Goal: Task Accomplishment & Management: Manage account settings

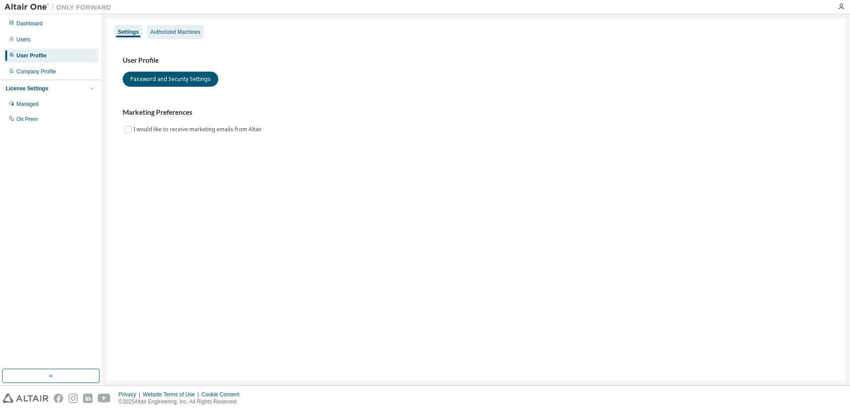
click at [181, 29] on div "Authorized Machines" at bounding box center [175, 31] width 50 height 7
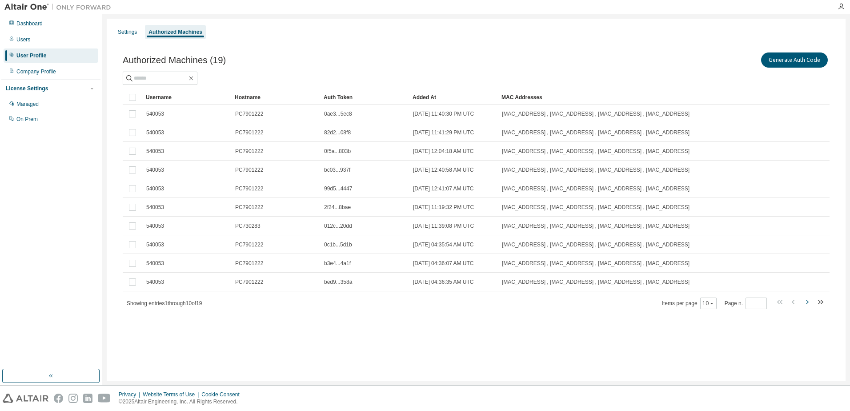
click at [806, 302] on icon "button" at bounding box center [807, 302] width 11 height 11
type input "*"
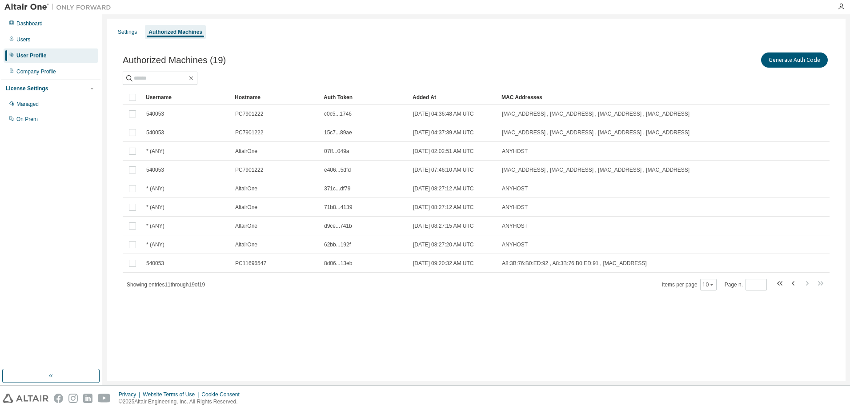
click at [806, 302] on div "Authorized Machines (19) Generate Auth Code Clear Load Save Save As Field Opera…" at bounding box center [476, 177] width 728 height 274
click at [130, 33] on div "Settings" at bounding box center [127, 31] width 19 height 7
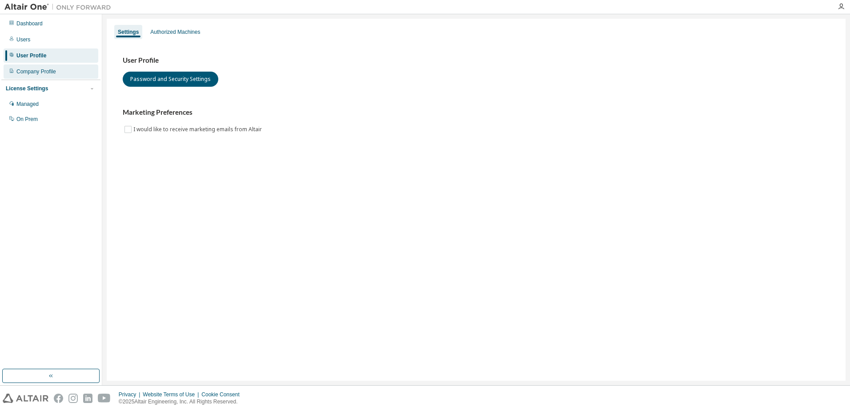
click at [44, 76] on div "Company Profile" at bounding box center [51, 71] width 95 height 14
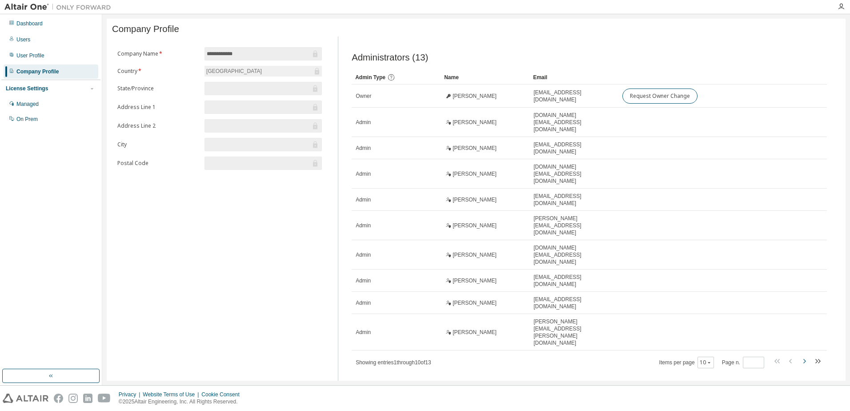
click at [805, 359] on icon "button" at bounding box center [804, 361] width 3 height 4
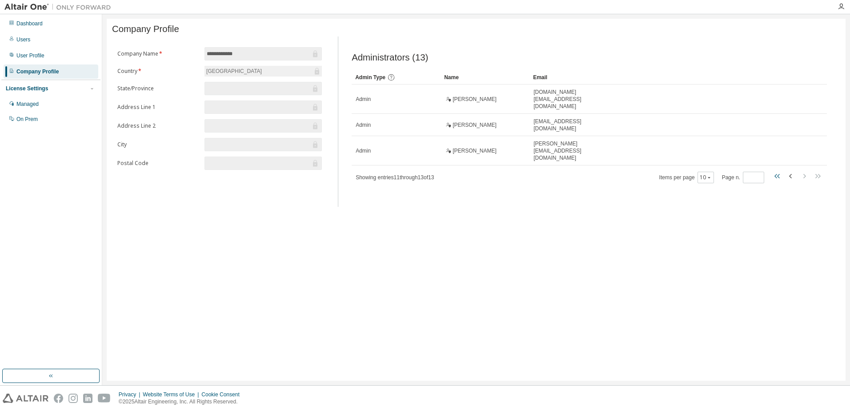
click at [779, 174] on icon "button" at bounding box center [778, 176] width 3 height 4
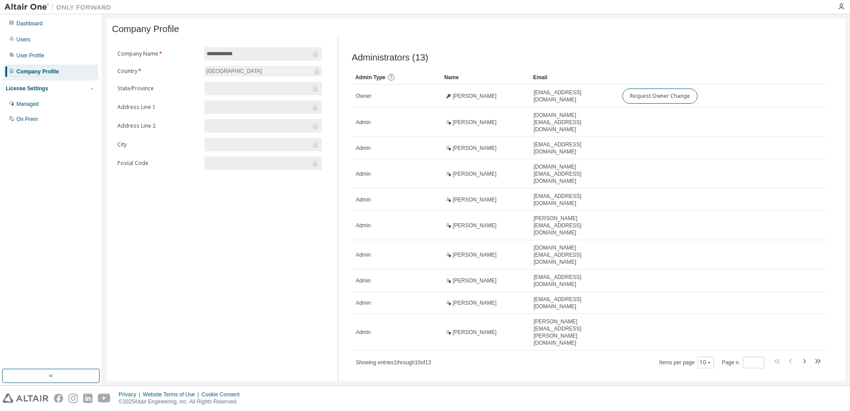
click at [802, 356] on icon "button" at bounding box center [804, 361] width 11 height 11
type input "*"
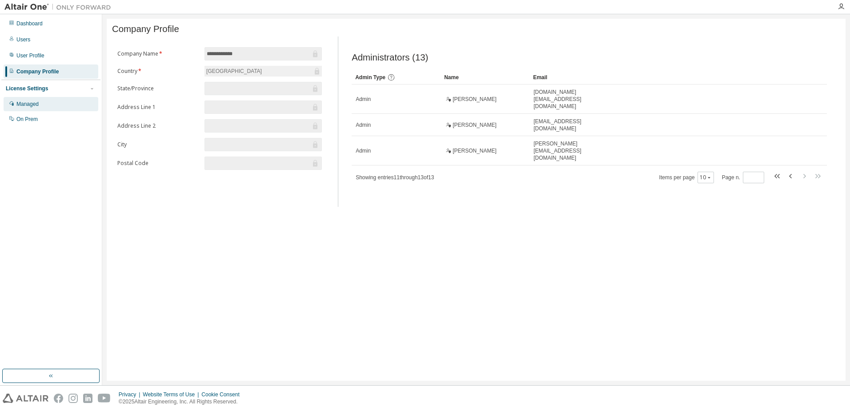
click at [45, 108] on div "Managed" at bounding box center [51, 104] width 95 height 14
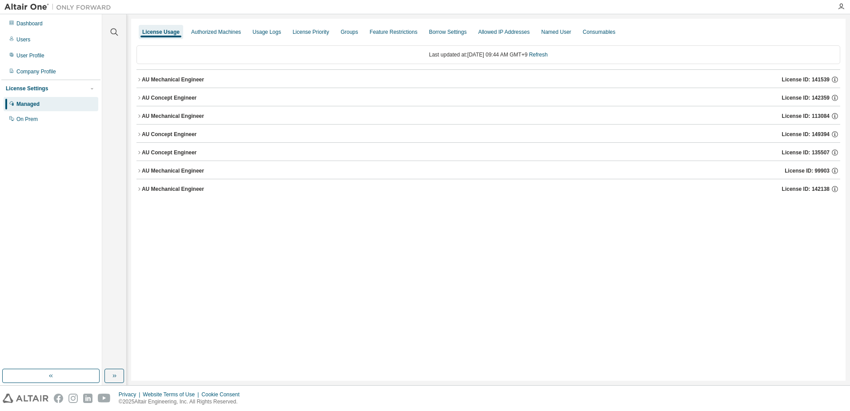
click at [138, 80] on icon "button" at bounding box center [139, 79] width 5 height 5
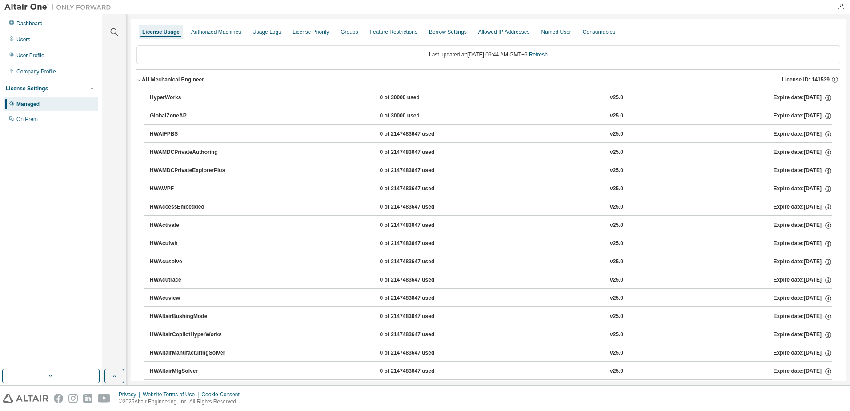
click at [142, 80] on div "AU Mechanical Engineer" at bounding box center [173, 79] width 62 height 7
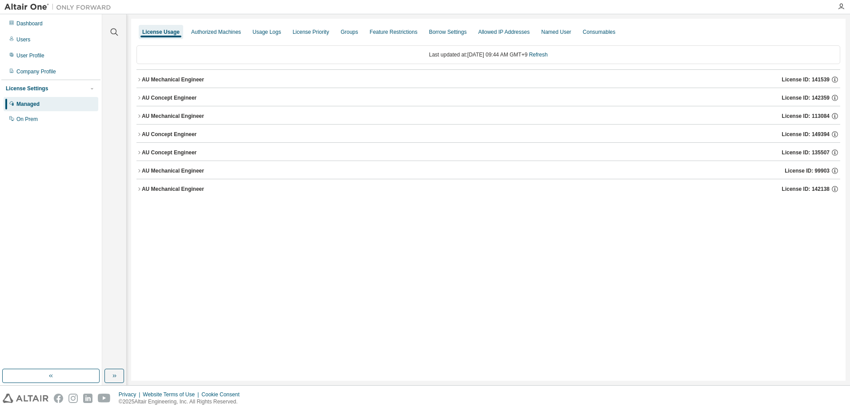
click at [141, 117] on icon "button" at bounding box center [139, 115] width 5 height 5
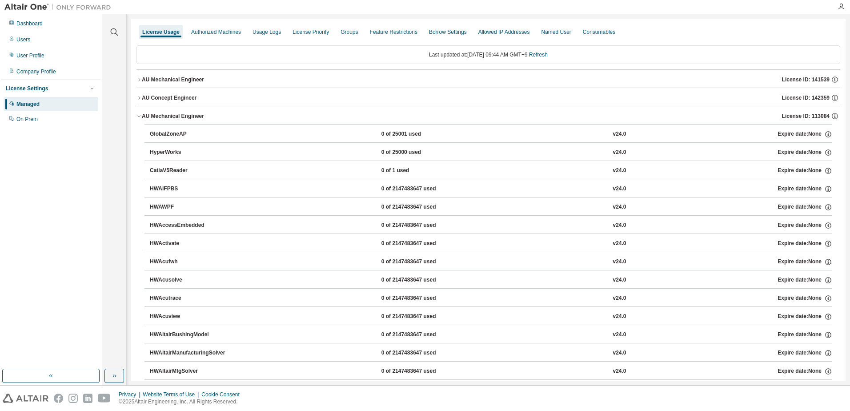
click at [140, 119] on button "AU Mechanical Engineer License ID: 113084" at bounding box center [489, 116] width 704 height 20
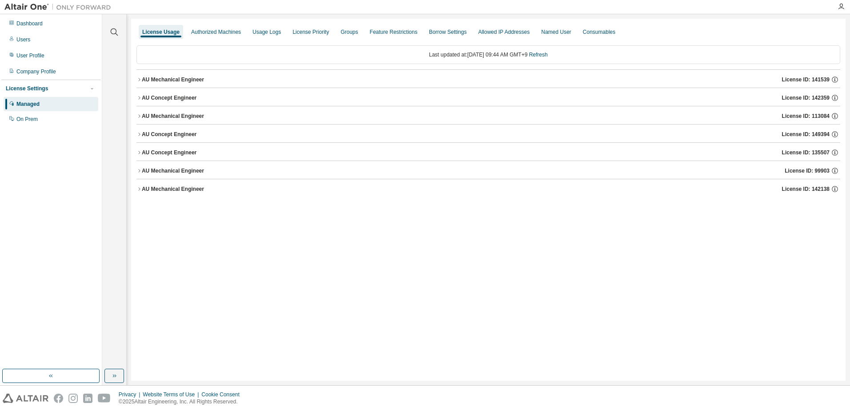
click at [137, 95] on icon "button" at bounding box center [139, 97] width 5 height 5
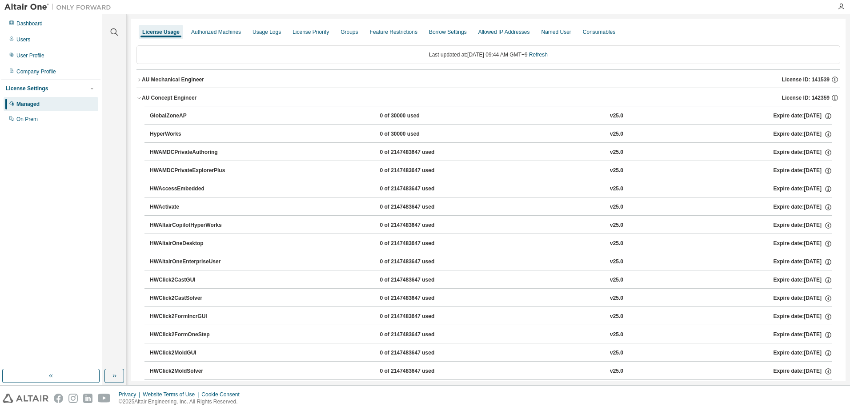
click at [140, 99] on icon "button" at bounding box center [139, 97] width 5 height 5
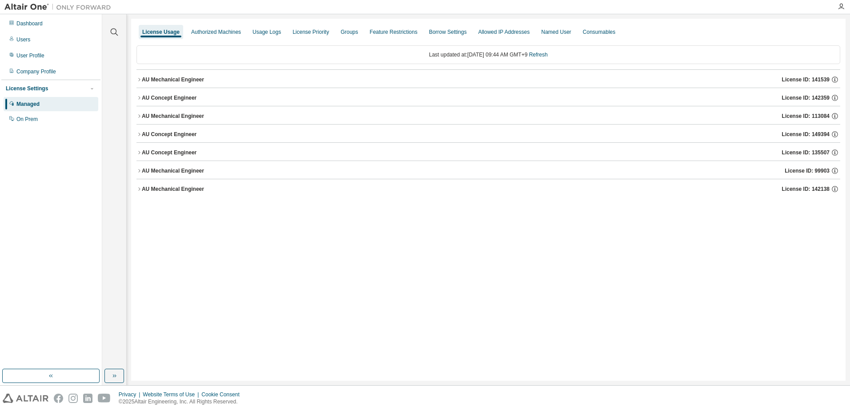
click at [140, 173] on icon "button" at bounding box center [139, 170] width 5 height 5
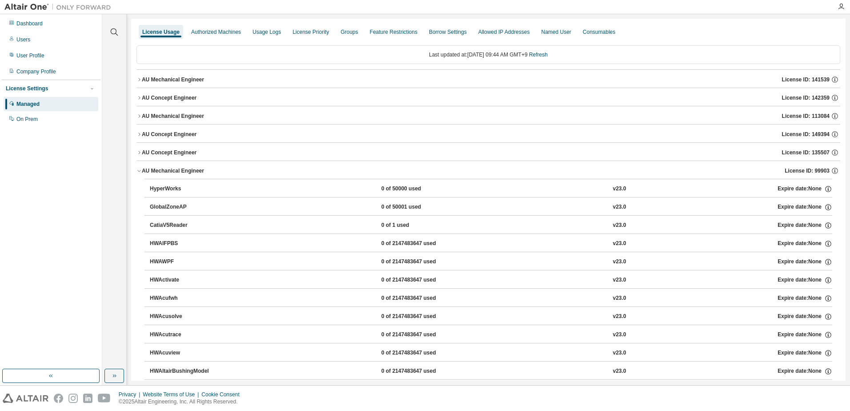
click at [140, 169] on icon "button" at bounding box center [139, 170] width 5 height 5
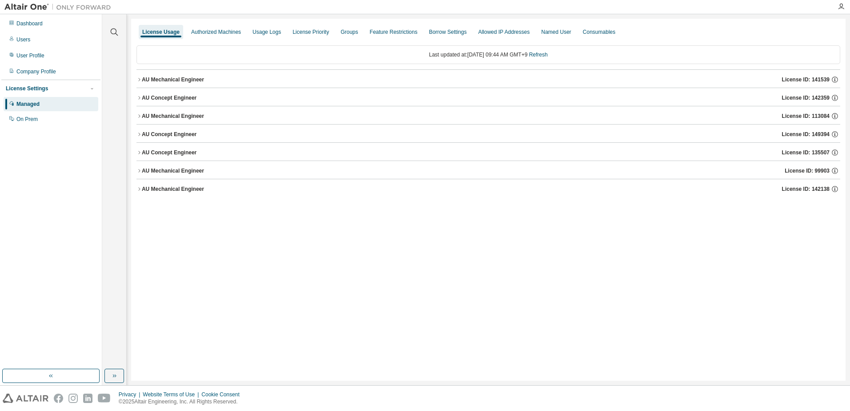
click at [139, 153] on icon "button" at bounding box center [139, 152] width 2 height 3
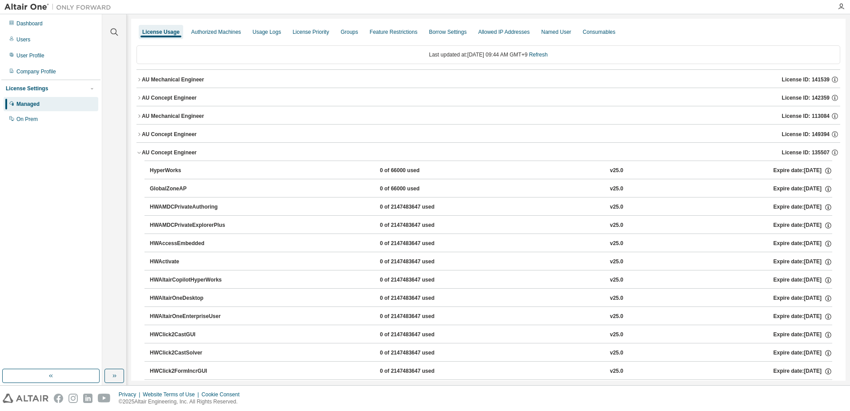
click at [139, 153] on icon "button" at bounding box center [138, 153] width 3 height 2
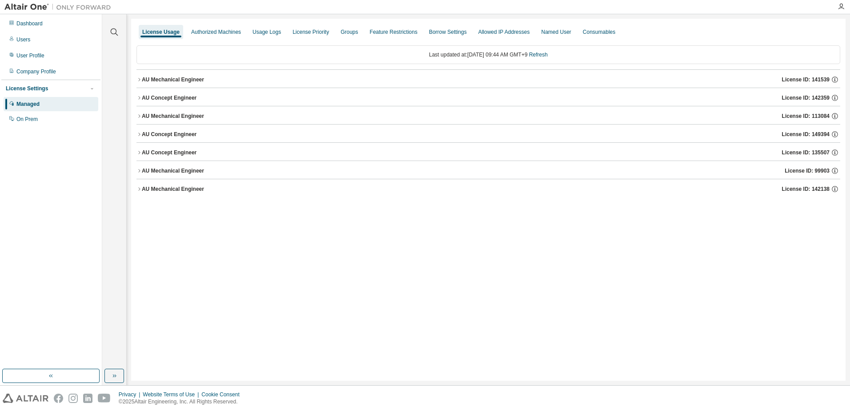
click at [142, 96] on div "AU Concept Engineer" at bounding box center [169, 97] width 55 height 7
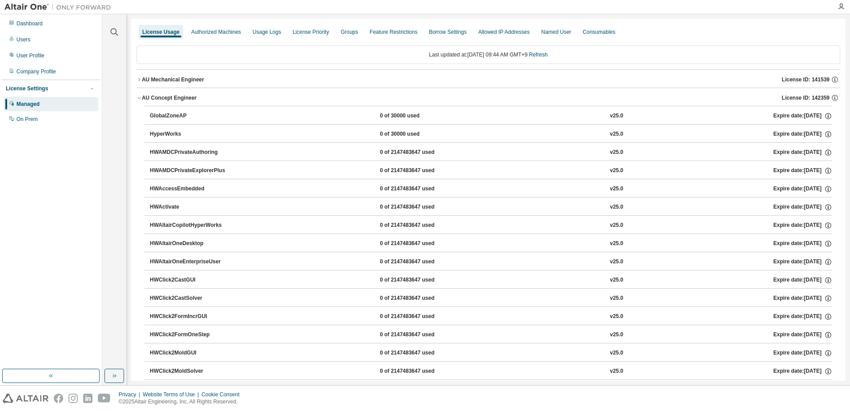
click at [138, 94] on button "AU Concept Engineer License ID: 142359" at bounding box center [489, 98] width 704 height 20
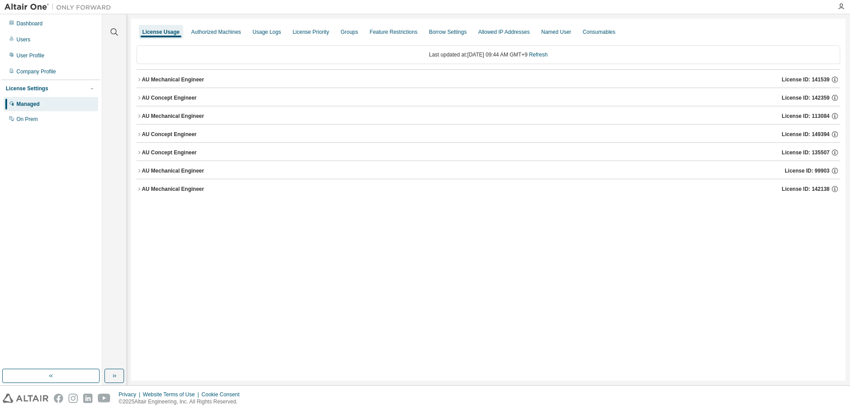
click at [137, 80] on icon "button" at bounding box center [139, 79] width 5 height 5
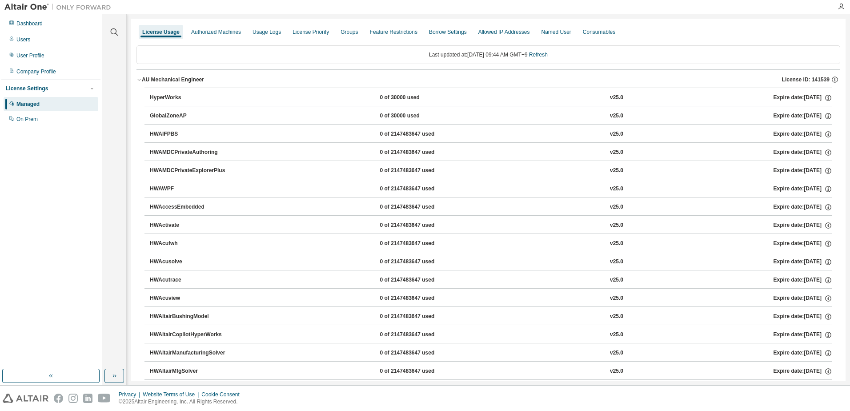
click at [137, 80] on icon "button" at bounding box center [139, 79] width 5 height 5
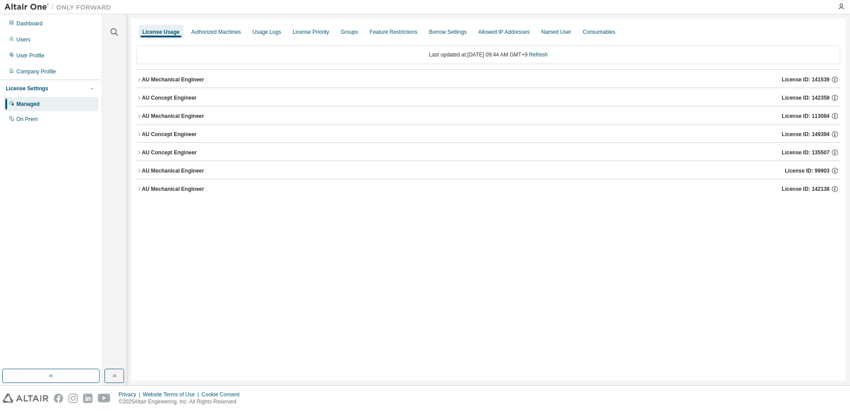
click at [142, 185] on div "AU Mechanical Engineer" at bounding box center [173, 188] width 62 height 7
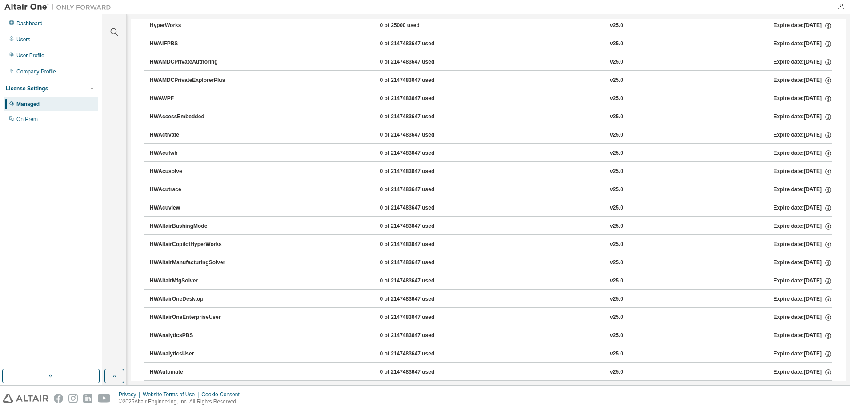
scroll to position [193, 0]
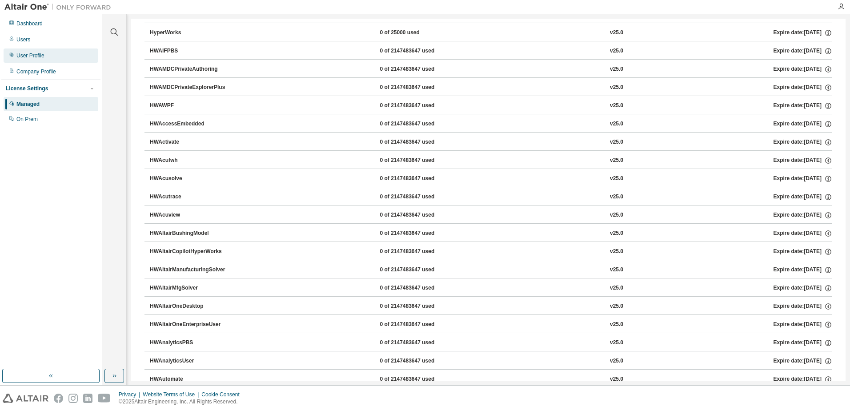
click at [36, 57] on div "User Profile" at bounding box center [30, 55] width 28 height 7
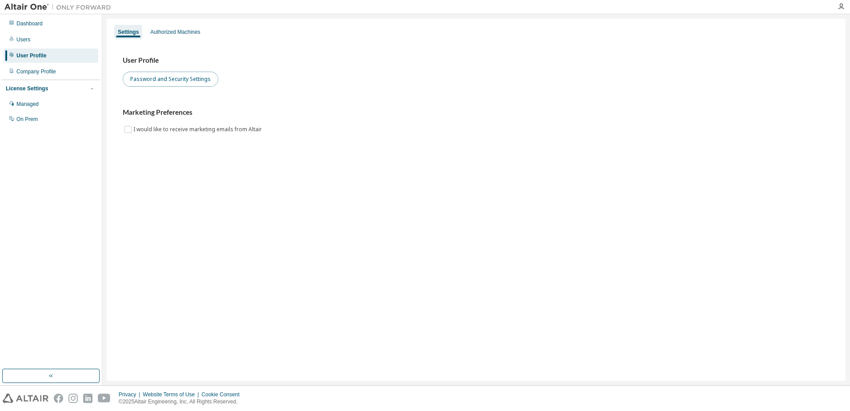
click at [180, 83] on button "Password and Security Settings" at bounding box center [171, 79] width 96 height 15
click at [84, 118] on div "On Prem" at bounding box center [51, 119] width 95 height 14
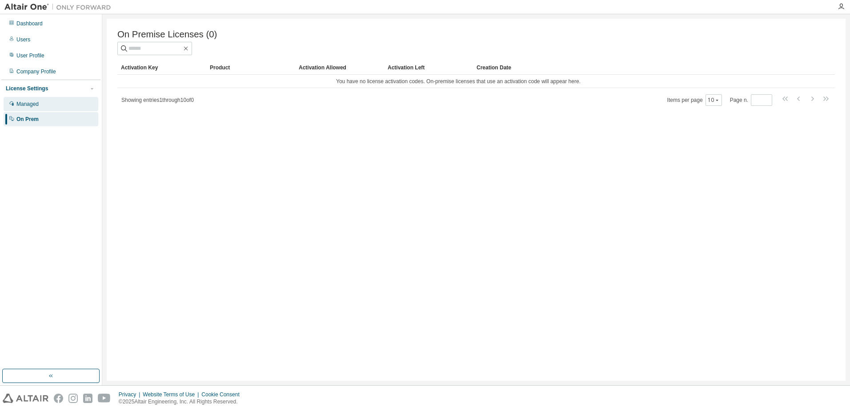
click at [81, 109] on div "Managed" at bounding box center [51, 104] width 95 height 14
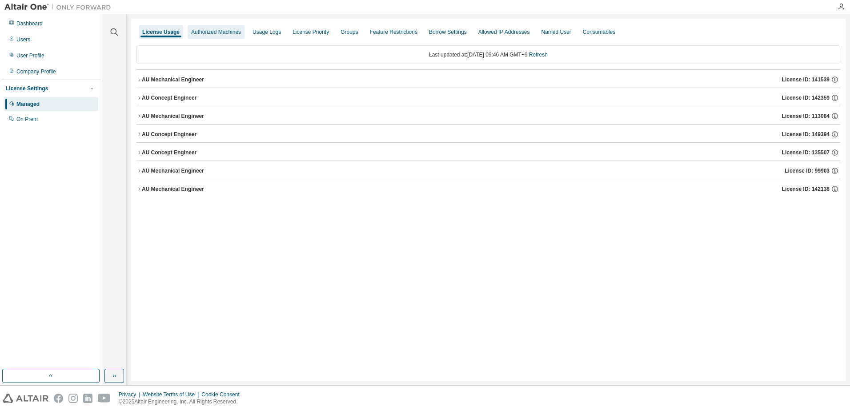
click at [222, 36] on div "Authorized Machines" at bounding box center [216, 32] width 57 height 14
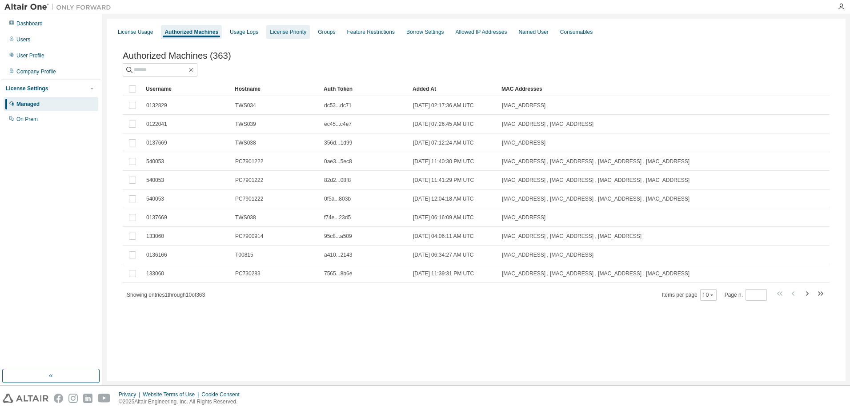
click at [298, 33] on div "License Priority" at bounding box center [288, 31] width 36 height 7
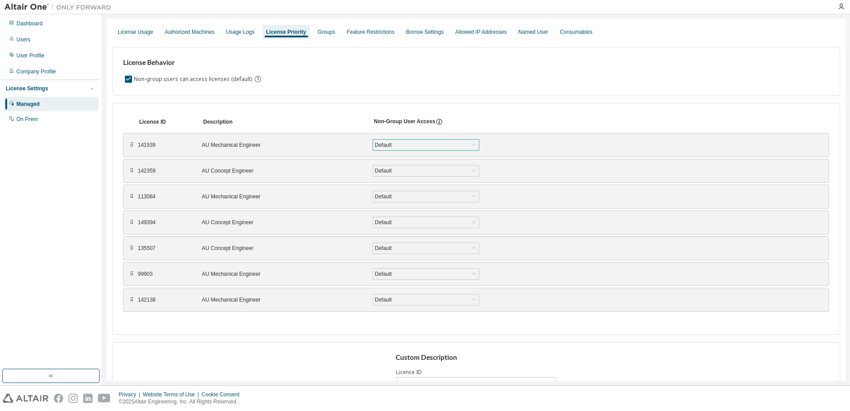
click at [475, 142] on icon at bounding box center [474, 145] width 9 height 9
click at [320, 34] on div "Groups" at bounding box center [326, 31] width 17 height 7
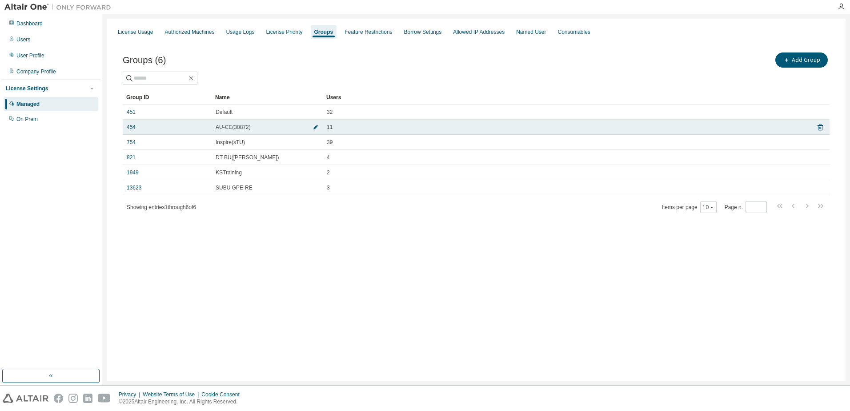
click at [318, 128] on button "button" at bounding box center [316, 127] width 14 height 14
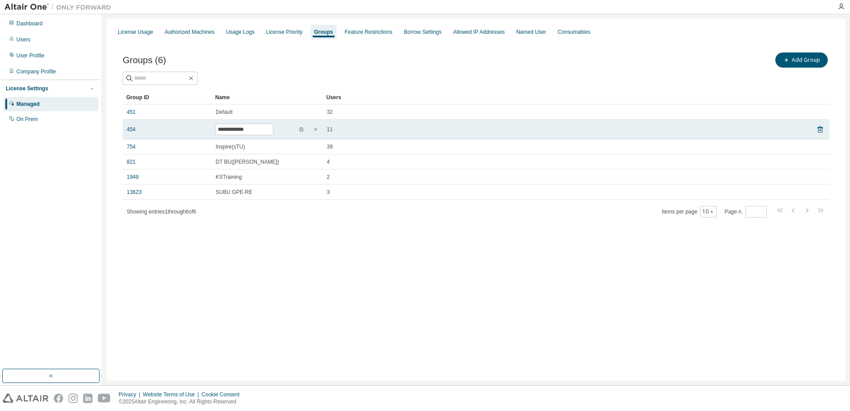
click at [412, 125] on td "11" at bounding box center [566, 130] width 486 height 20
click at [173, 128] on div "454" at bounding box center [167, 129] width 81 height 7
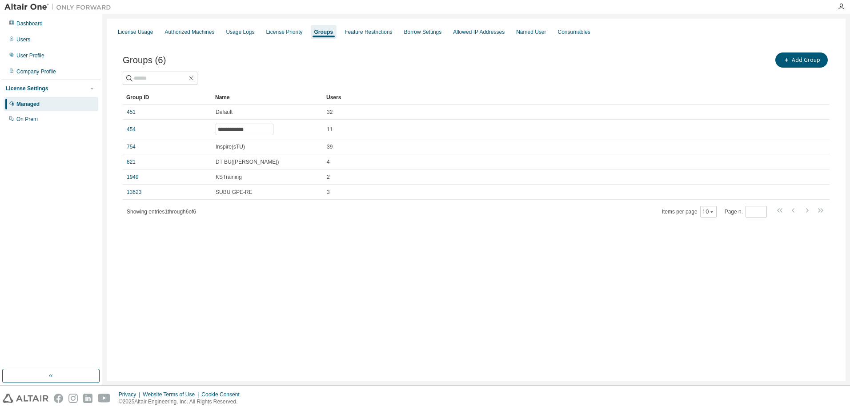
click at [435, 81] on div at bounding box center [476, 78] width 707 height 13
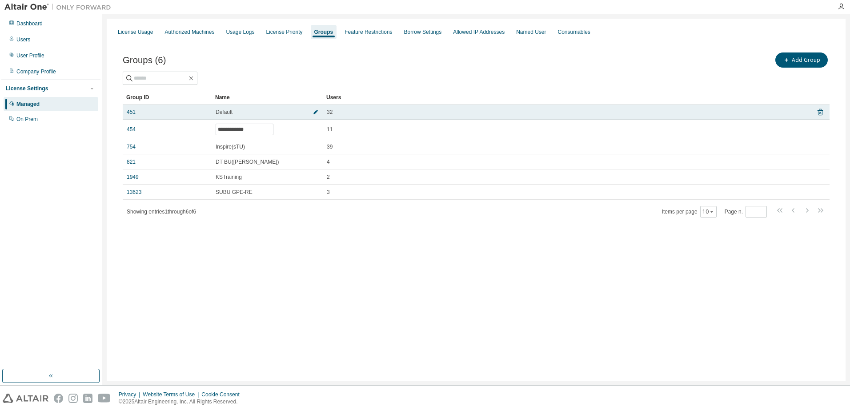
click at [313, 112] on span "button" at bounding box center [316, 111] width 6 height 7
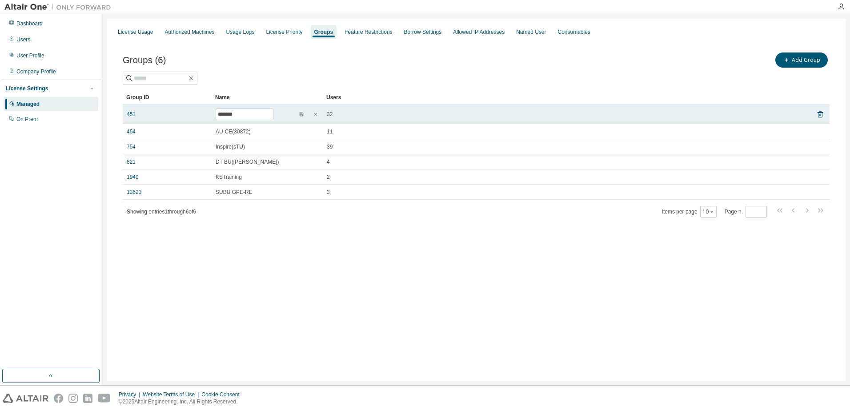
click at [426, 111] on div "32" at bounding box center [566, 114] width 478 height 7
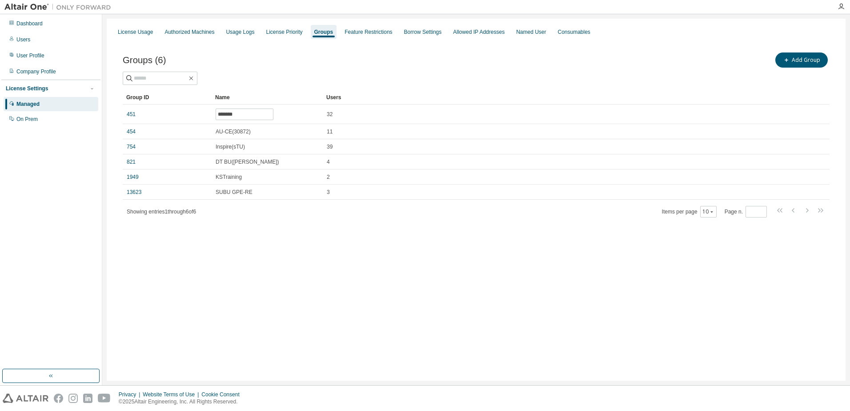
click at [494, 89] on div "Groups (6) Add Group Clear Load Save Save As Field Operator Value Select filter…" at bounding box center [476, 134] width 707 height 167
click at [377, 75] on div at bounding box center [476, 78] width 707 height 13
click at [522, 34] on div "Named User" at bounding box center [531, 31] width 30 height 7
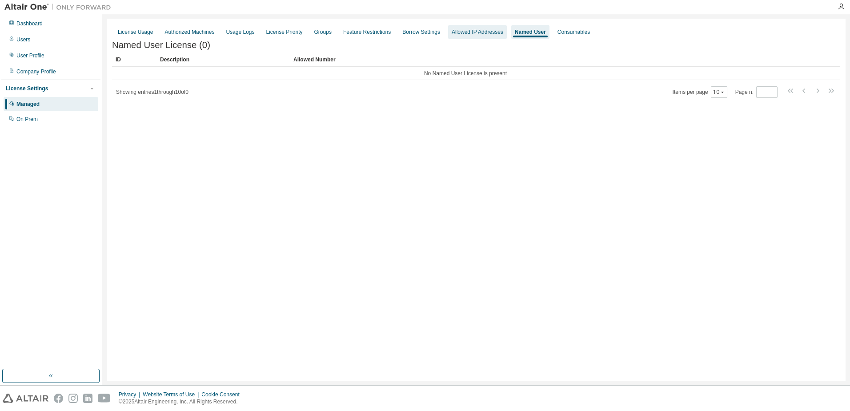
click at [494, 30] on div "Allowed IP Addresses" at bounding box center [478, 31] width 52 height 7
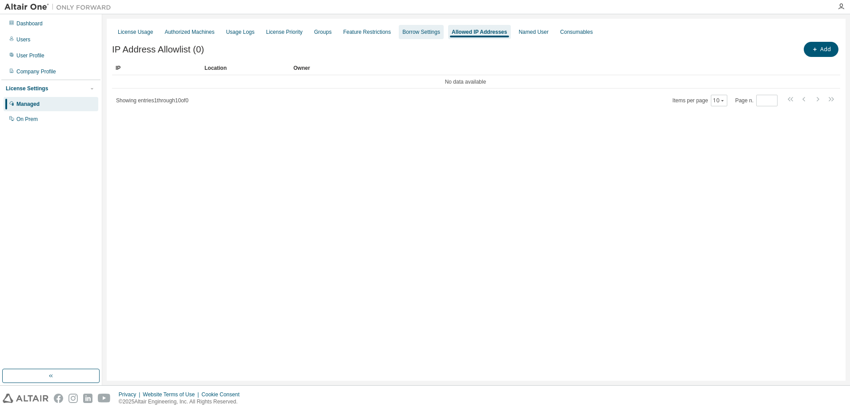
click at [425, 33] on div "Borrow Settings" at bounding box center [421, 31] width 38 height 7
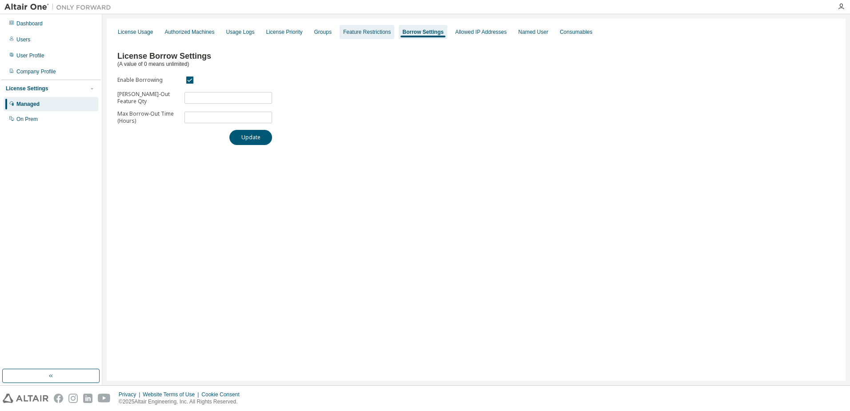
click at [378, 32] on div "Feature Restrictions" at bounding box center [367, 31] width 48 height 7
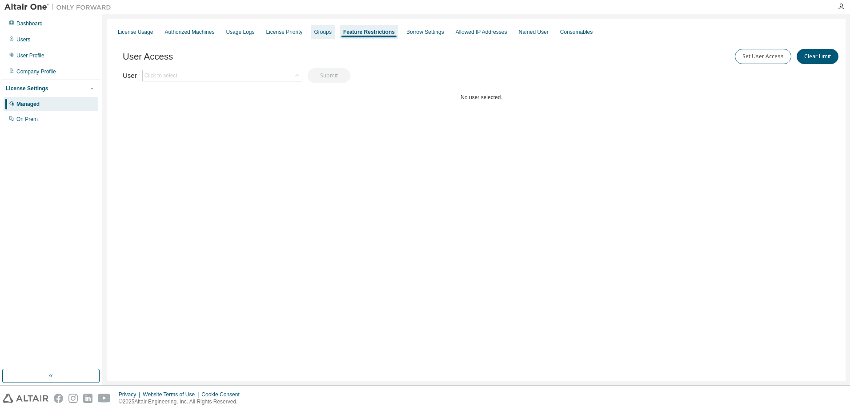
click at [325, 34] on div "Groups" at bounding box center [322, 31] width 17 height 7
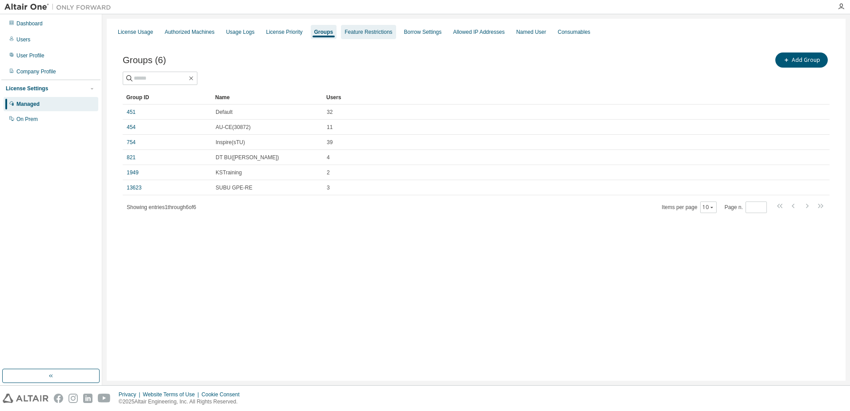
click at [370, 35] on div "Feature Restrictions" at bounding box center [369, 31] width 48 height 7
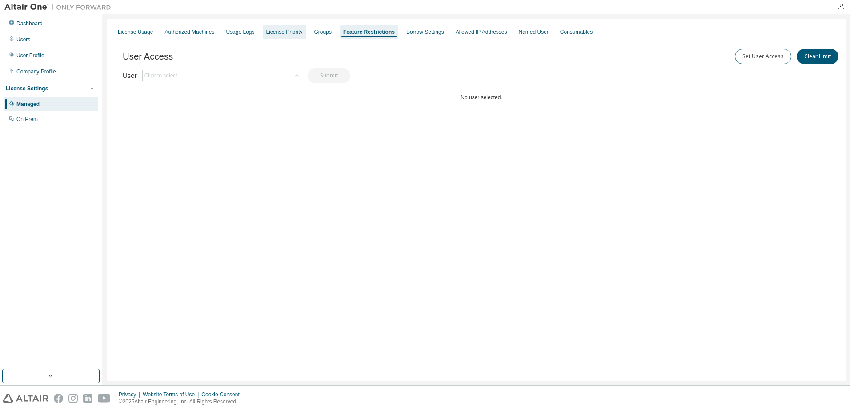
click at [285, 33] on div "License Priority" at bounding box center [284, 31] width 36 height 7
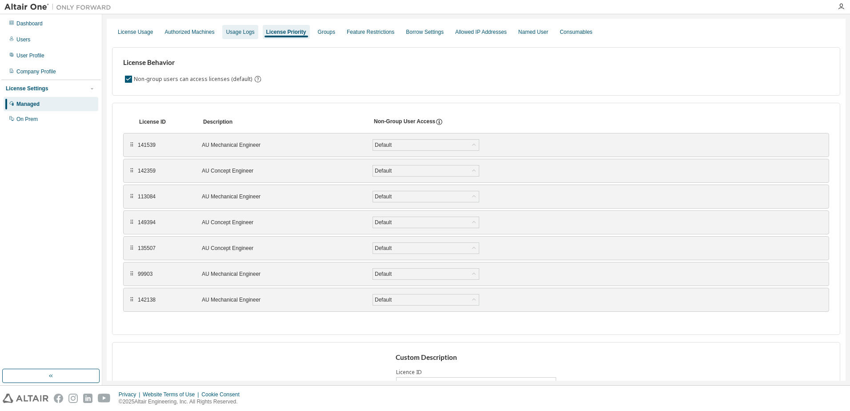
click at [239, 35] on div "Usage Logs" at bounding box center [240, 31] width 28 height 7
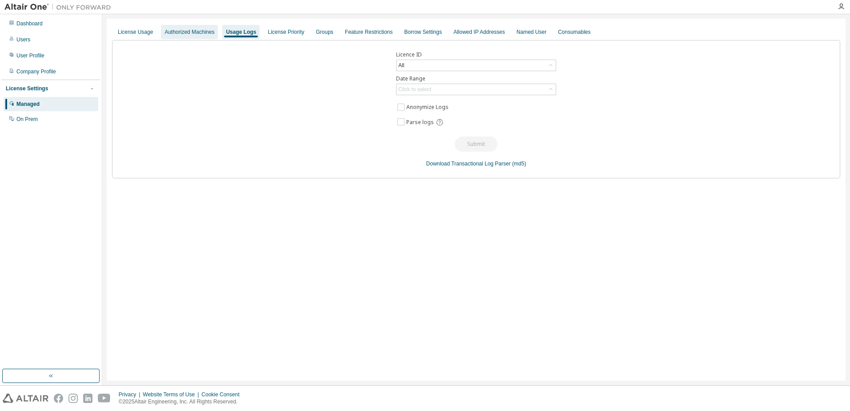
click at [199, 36] on div "Authorized Machines" at bounding box center [189, 32] width 57 height 14
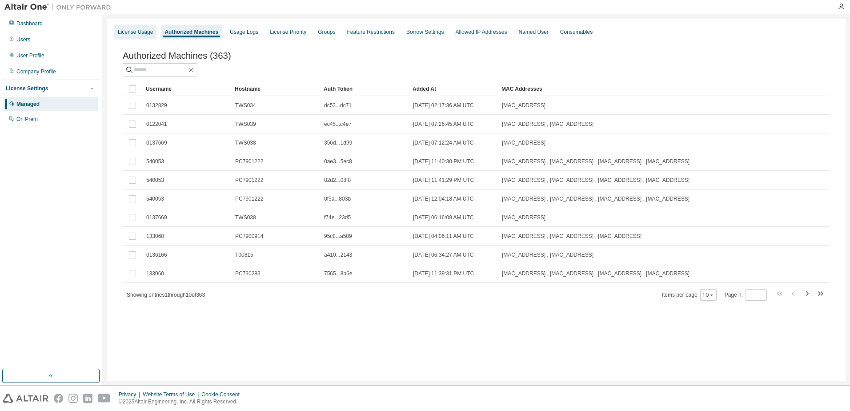
click at [142, 35] on div "License Usage" at bounding box center [135, 31] width 35 height 7
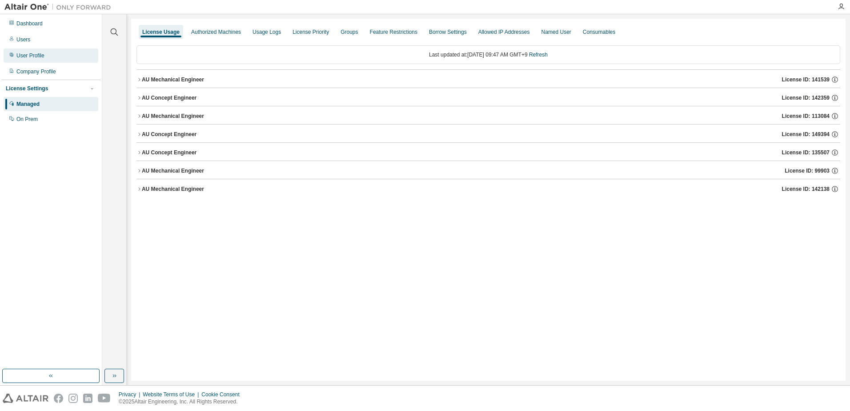
click at [57, 58] on div "User Profile" at bounding box center [51, 55] width 95 height 14
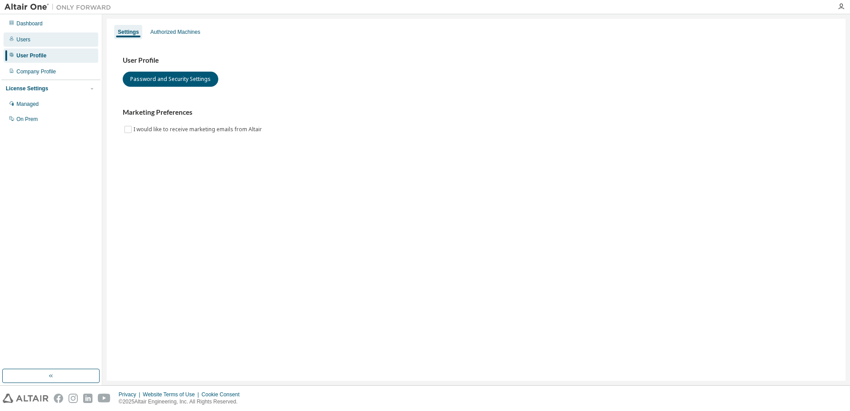
click at [24, 40] on div "Users" at bounding box center [23, 39] width 14 height 7
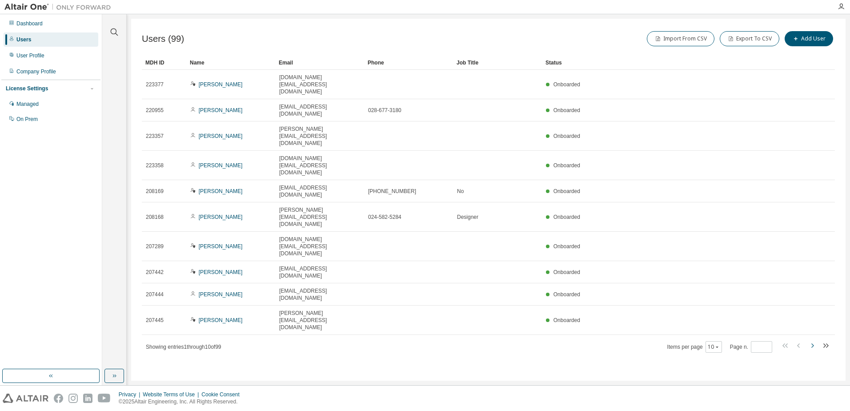
click at [812, 340] on icon "button" at bounding box center [812, 345] width 11 height 11
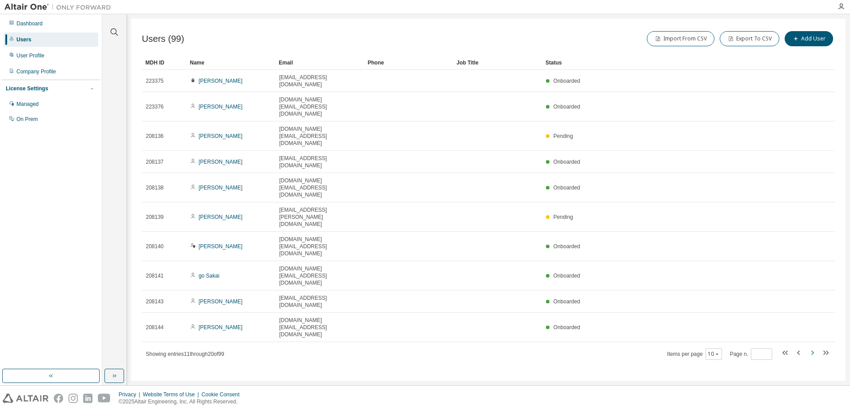
click at [812, 347] on icon "button" at bounding box center [812, 352] width 11 height 11
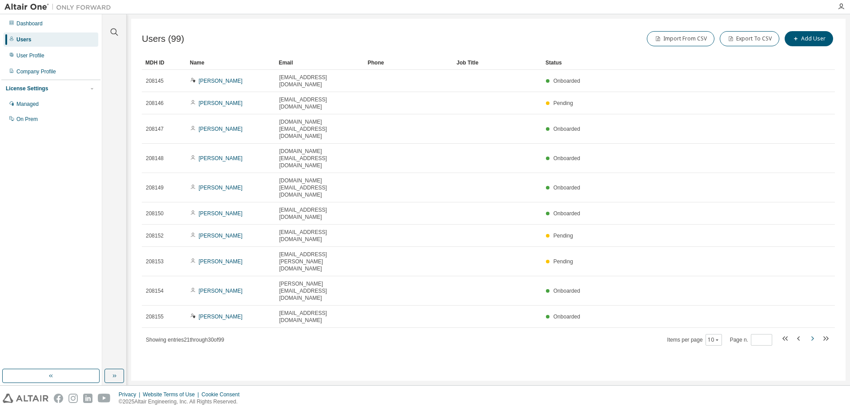
click at [812, 336] on icon "button" at bounding box center [812, 338] width 3 height 4
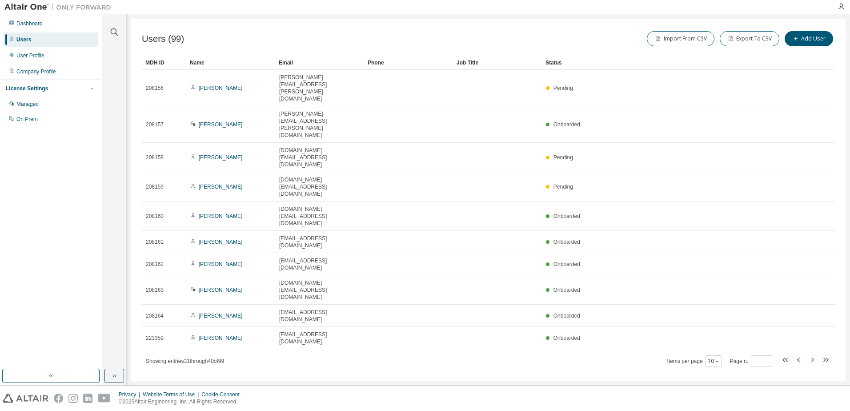
click at [812, 357] on icon "button" at bounding box center [812, 359] width 3 height 4
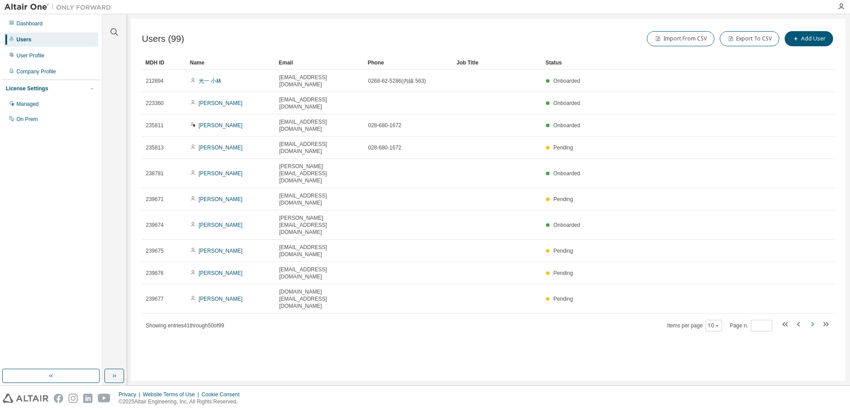
click at [812, 322] on icon "button" at bounding box center [812, 324] width 3 height 4
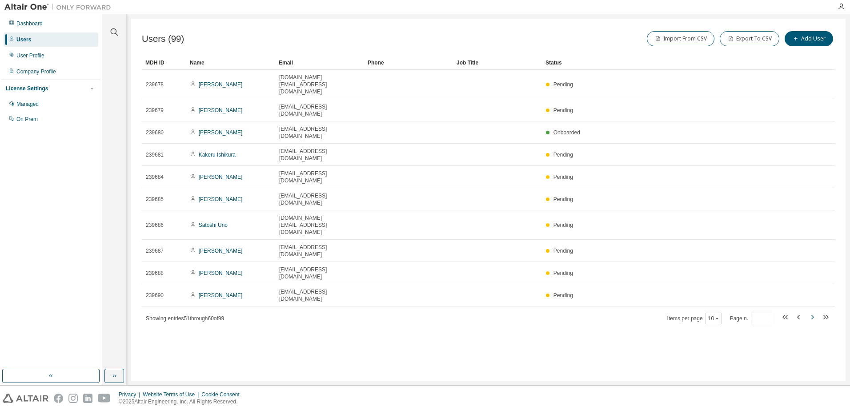
click at [812, 315] on icon "button" at bounding box center [812, 317] width 3 height 4
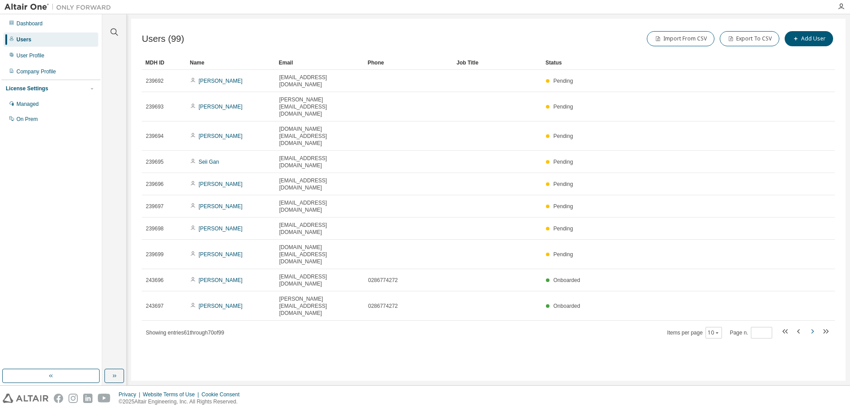
click at [812, 329] on icon "button" at bounding box center [812, 331] width 3 height 4
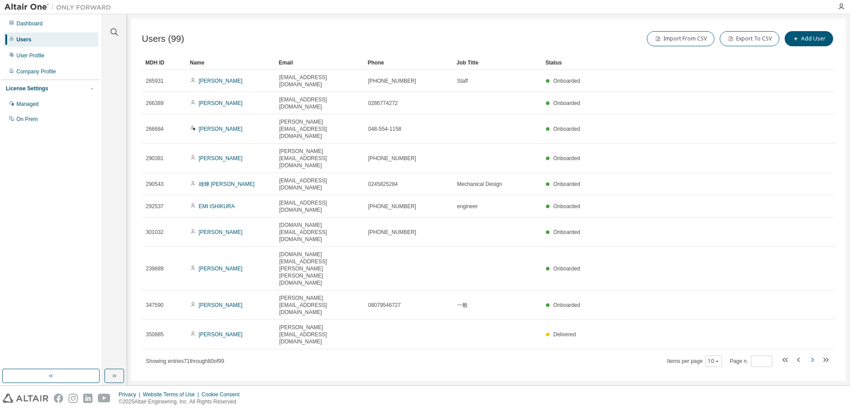
click at [812, 357] on icon "button" at bounding box center [812, 359] width 3 height 4
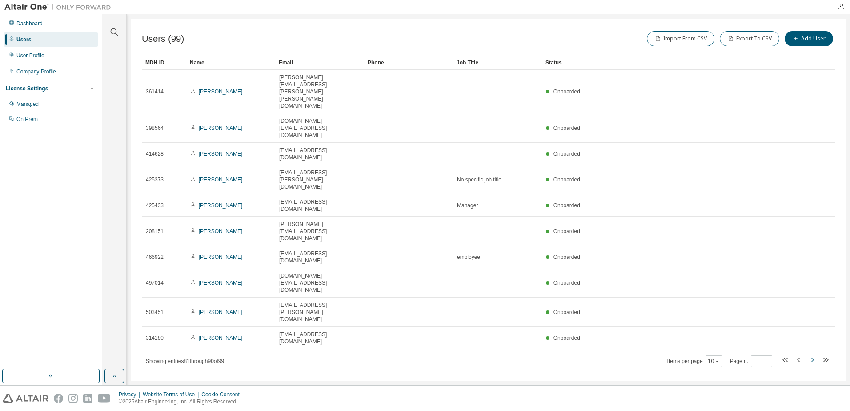
click at [812, 357] on icon "button" at bounding box center [812, 359] width 3 height 4
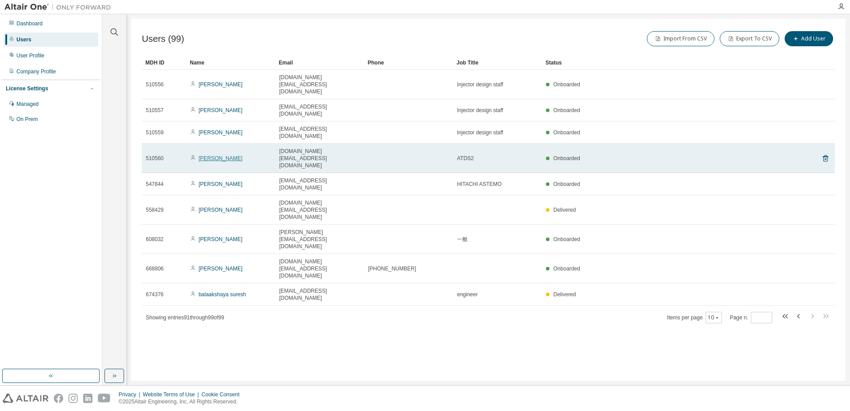
click at [227, 155] on link "Rikuya Hiraoka" at bounding box center [221, 158] width 44 height 6
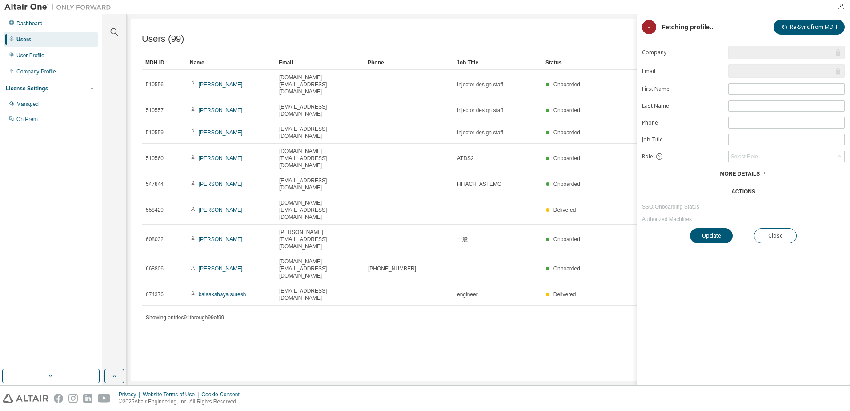
click at [227, 155] on link "Rikuya Hiraoka" at bounding box center [221, 158] width 44 height 6
type input "*"
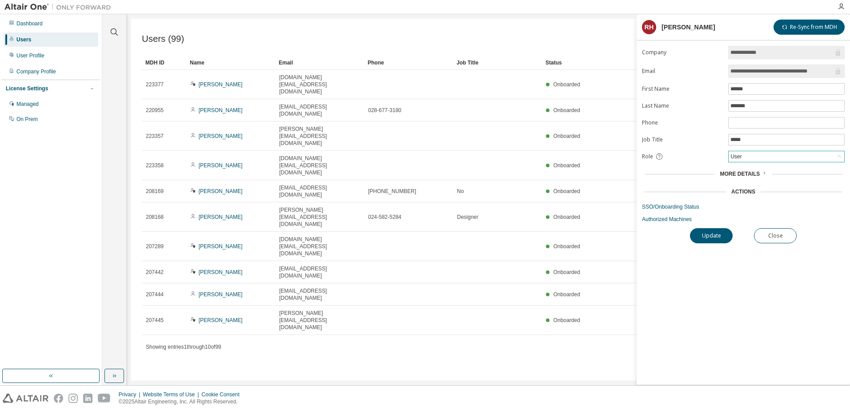
click at [839, 153] on icon at bounding box center [839, 156] width 9 height 9
click at [834, 165] on li "Admin" at bounding box center [786, 168] width 114 height 12
click at [715, 240] on button "Update" at bounding box center [711, 235] width 43 height 15
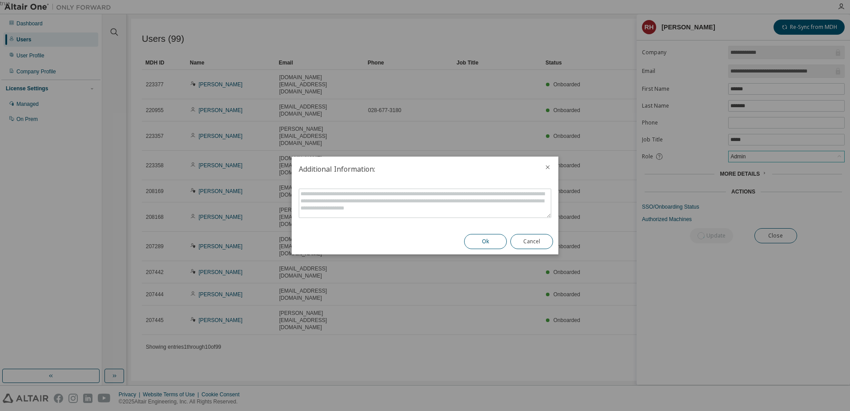
click at [483, 239] on button "Ok" at bounding box center [485, 241] width 43 height 15
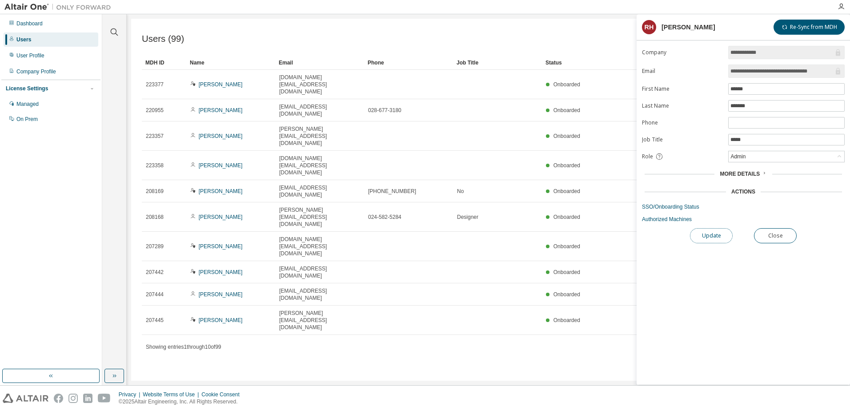
click at [707, 232] on button "Update" at bounding box center [711, 235] width 43 height 15
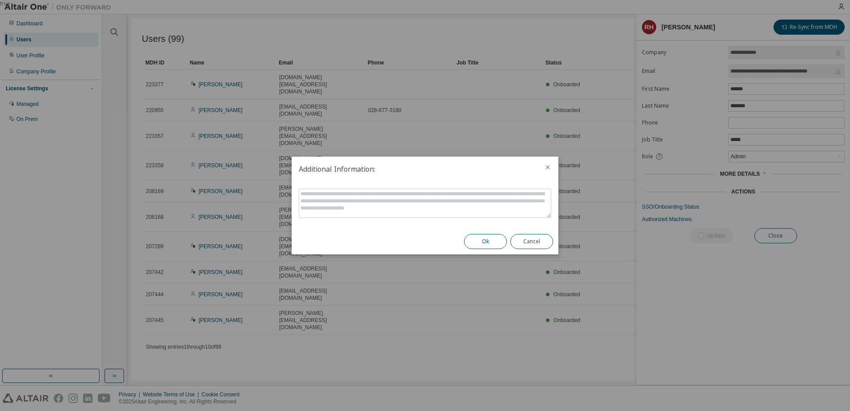
click at [495, 240] on button "Ok" at bounding box center [485, 241] width 43 height 15
